Goal: Task Accomplishment & Management: Use online tool/utility

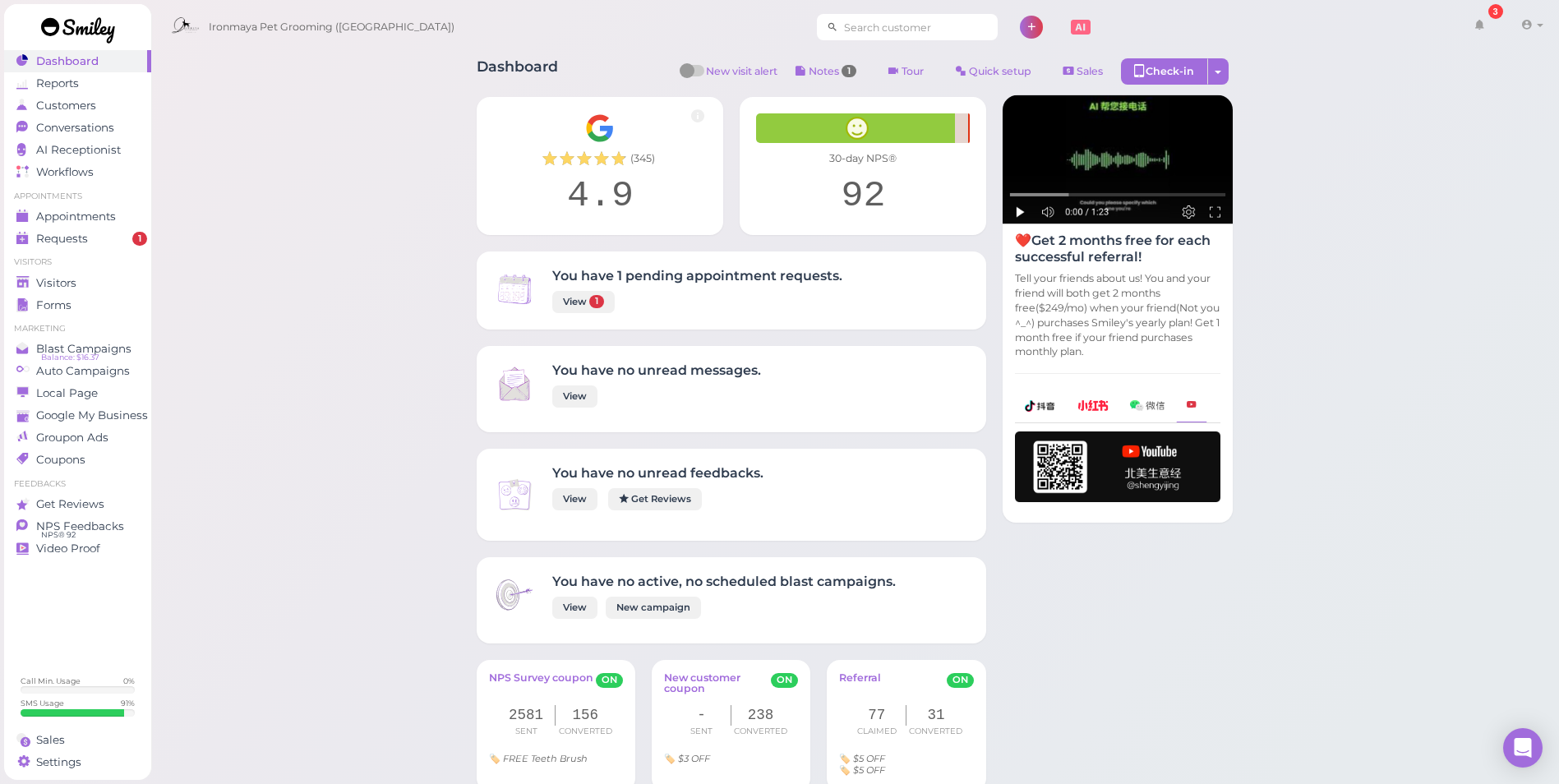
click at [852, 36] on input at bounding box center [918, 26] width 160 height 26
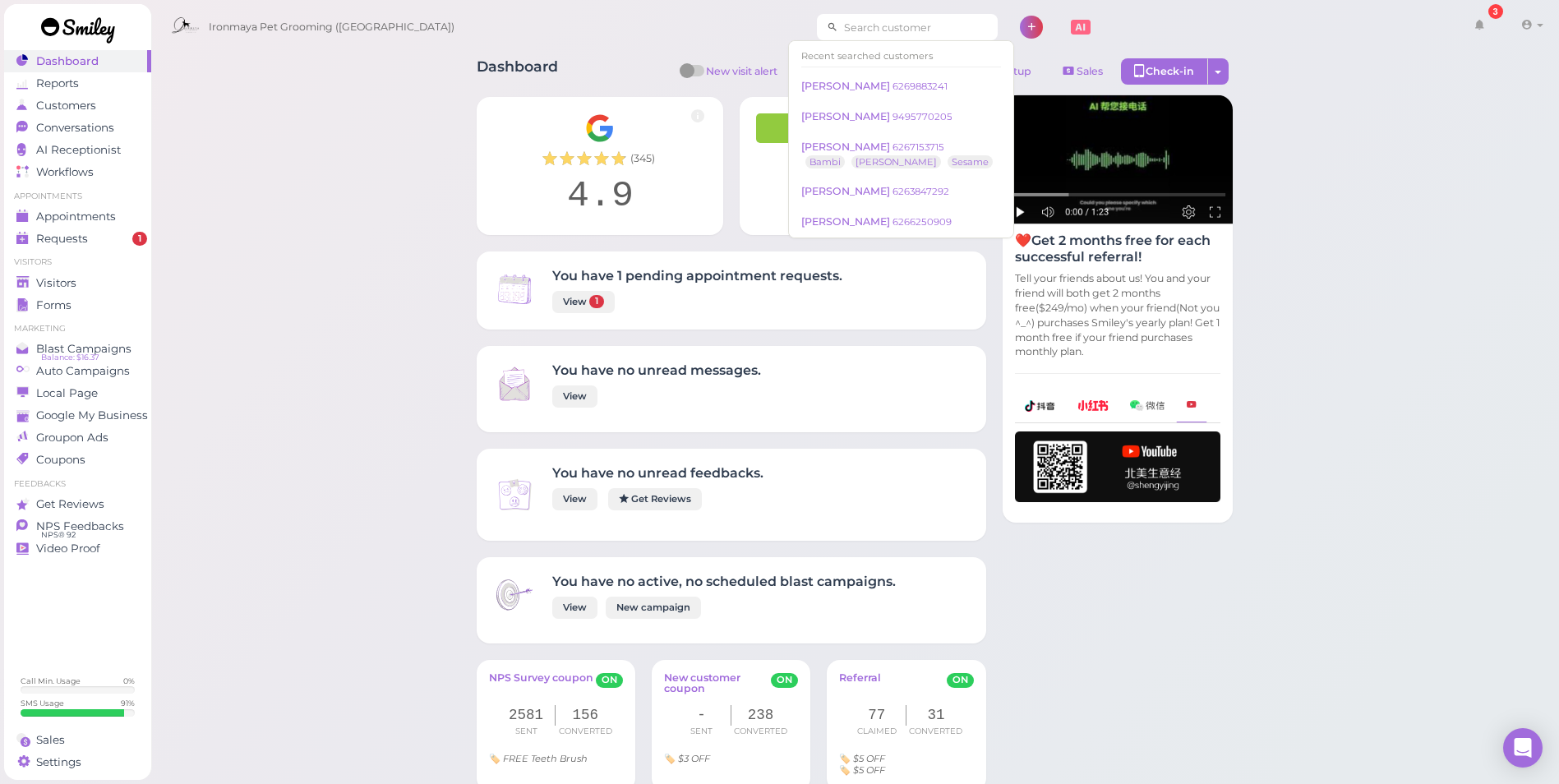
paste input "6268387777"
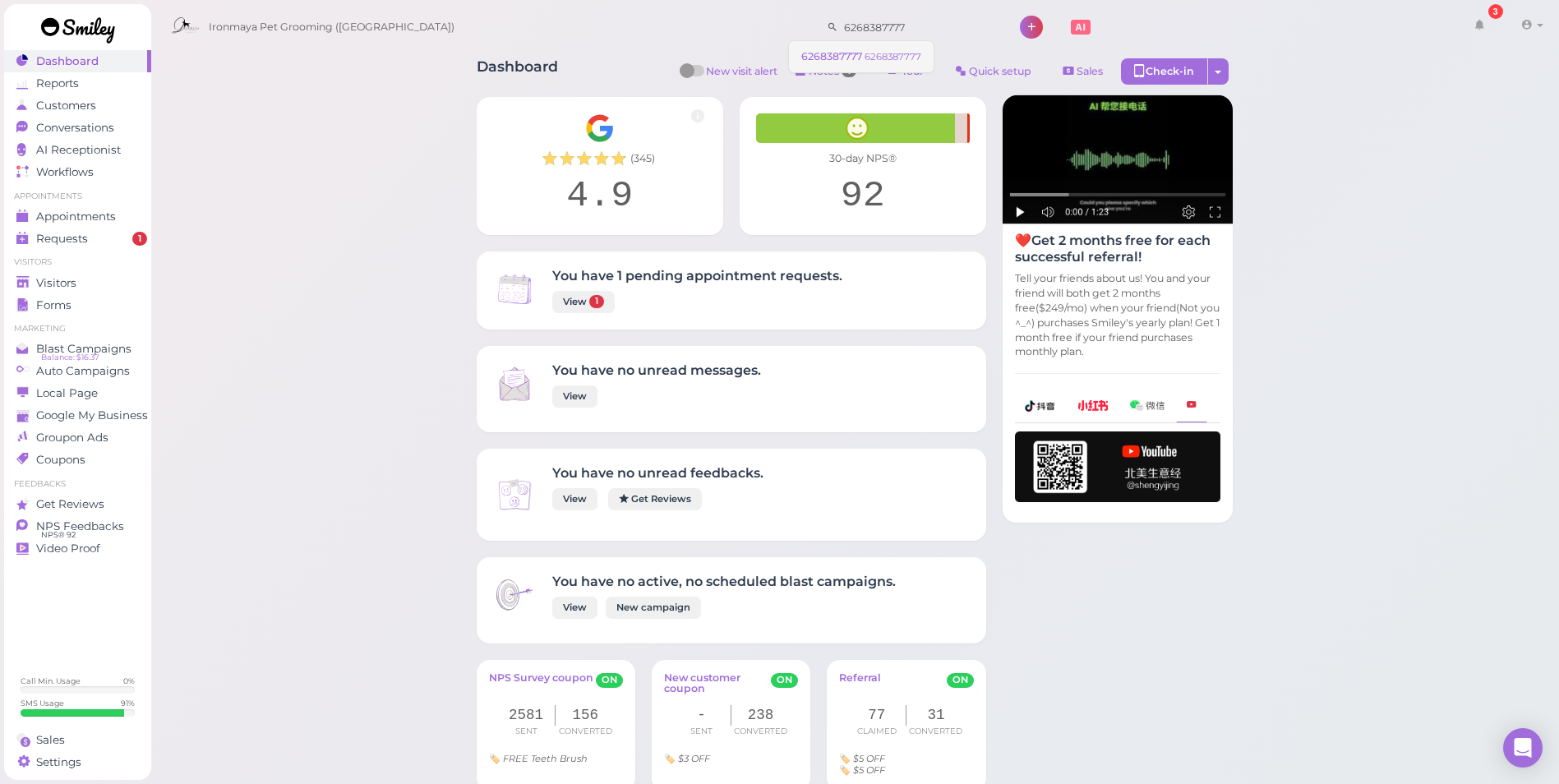
type input "6268387777"
click at [837, 50] on span "6268387777" at bounding box center [834, 56] width 64 height 13
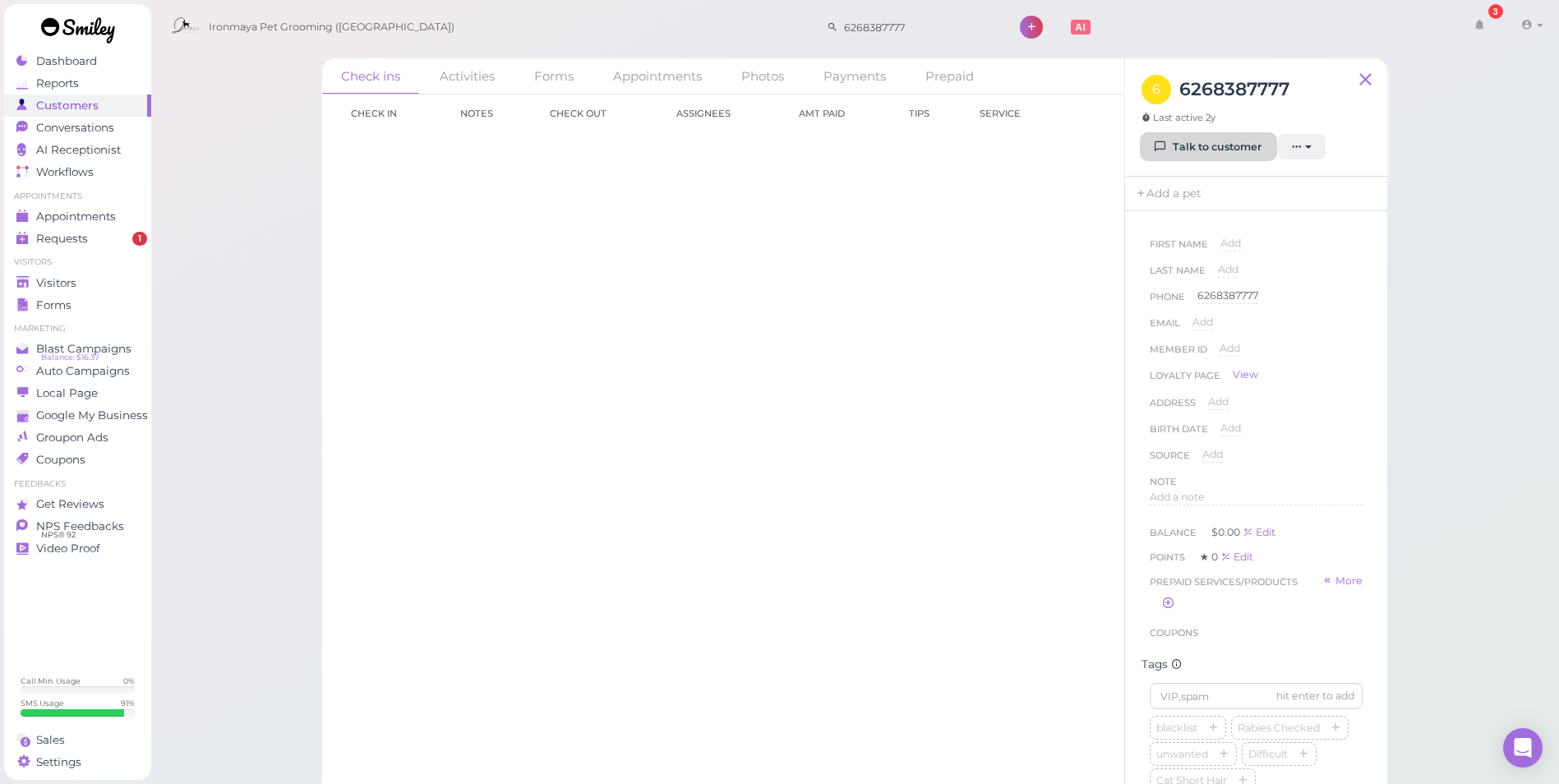
click at [1187, 152] on link "Talk to customer" at bounding box center [1209, 147] width 134 height 26
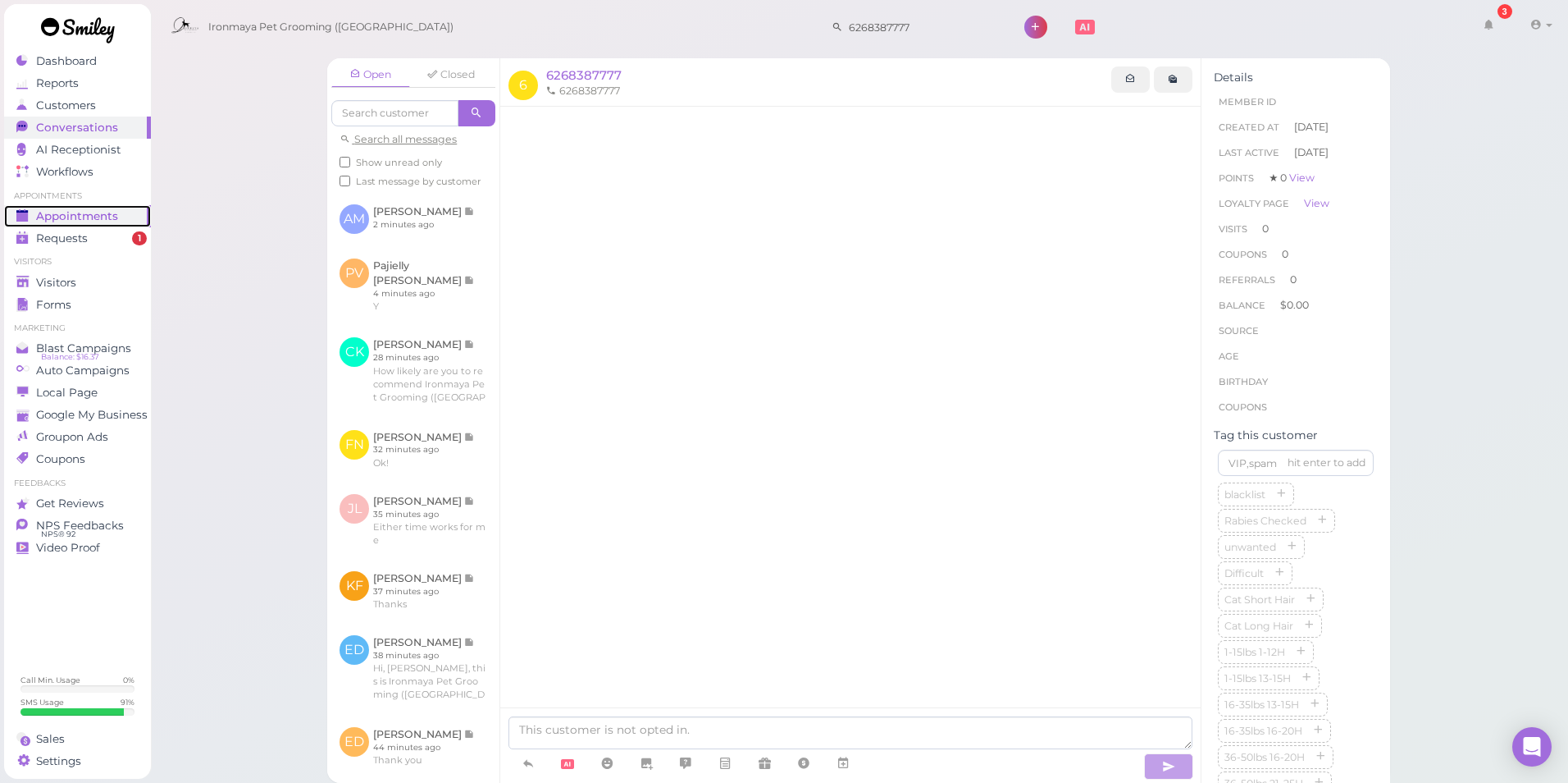
click at [93, 212] on span "Appointments" at bounding box center [77, 216] width 82 height 14
